Goal: Transaction & Acquisition: Purchase product/service

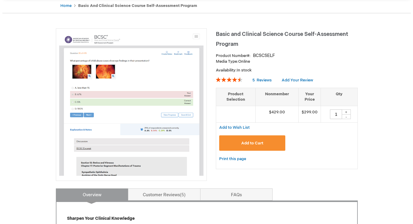
scroll to position [61, 0]
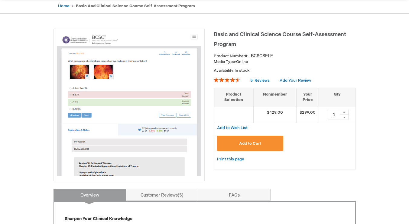
click at [251, 146] on span "Add to Cart" at bounding box center [250, 143] width 22 height 5
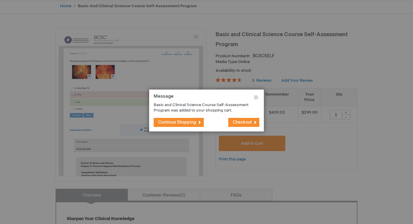
click at [243, 123] on span "Checkout" at bounding box center [242, 122] width 19 height 5
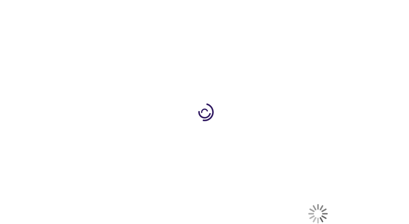
select select "US"
select select "41"
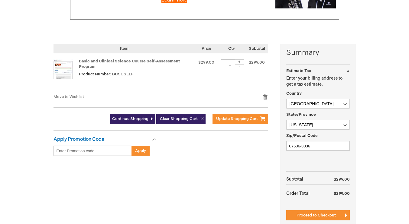
scroll to position [140, 0]
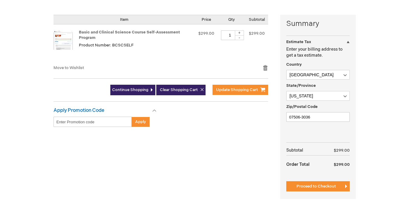
click at [104, 126] on input "Enter discount code" at bounding box center [92, 122] width 78 height 10
type input "67q8u6ckiLjyGMIEuNZvvK"
click at [137, 123] on span "Apply" at bounding box center [140, 122] width 11 height 5
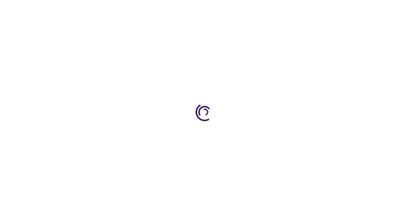
select select "US"
select select "41"
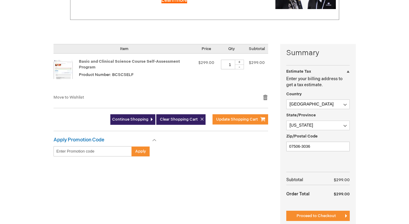
scroll to position [123, 0]
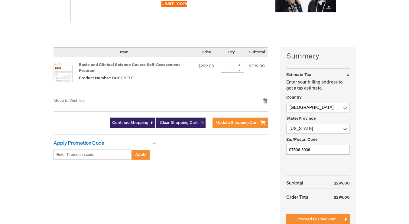
click at [108, 151] on input "Enter discount code" at bounding box center [92, 155] width 78 height 10
paste input "67q8u6ckiLjyGMlEuNZvvK"
type input "67q8u6ckiLjyGMlEuNZvvK"
click at [150, 155] on div "Apply" at bounding box center [144, 155] width 24 height 10
click at [144, 156] on span "Apply" at bounding box center [140, 154] width 11 height 5
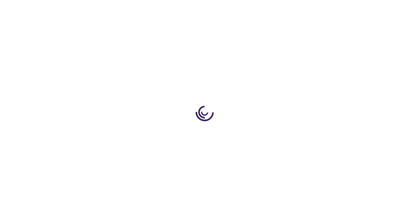
select select "US"
select select "41"
